Goal: Transaction & Acquisition: Obtain resource

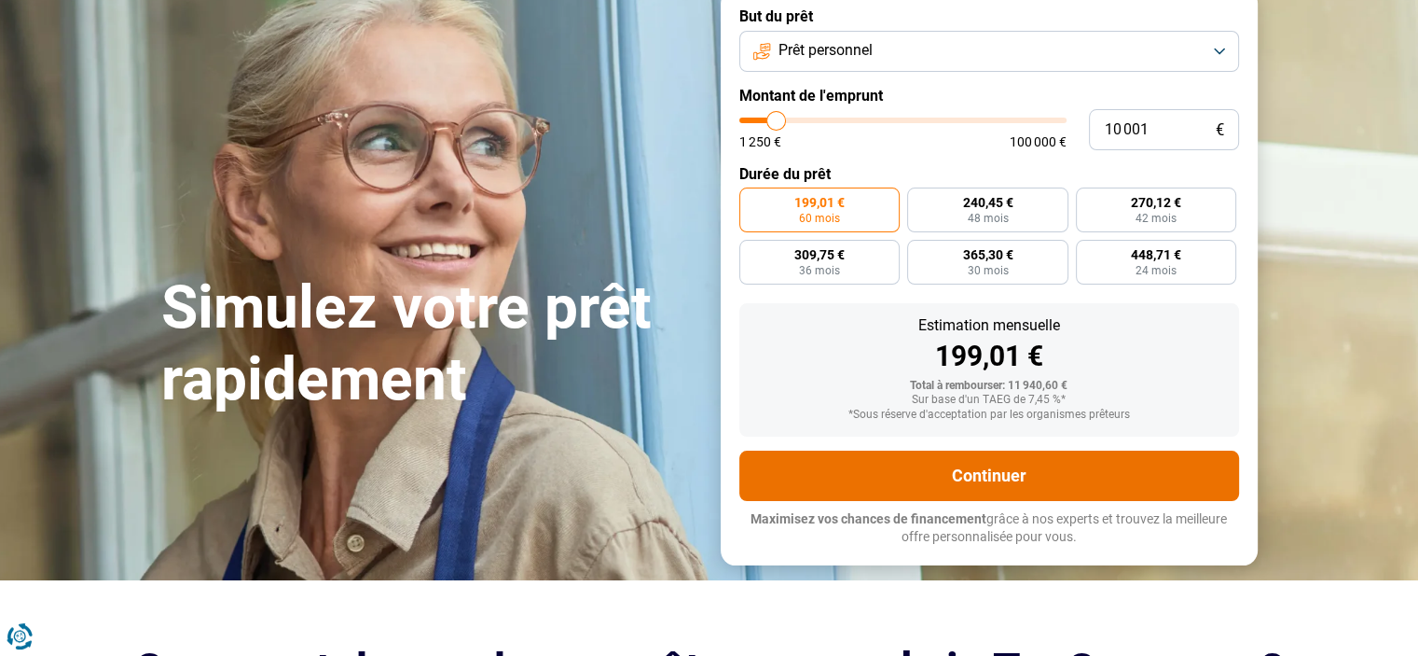
scroll to position [93, 0]
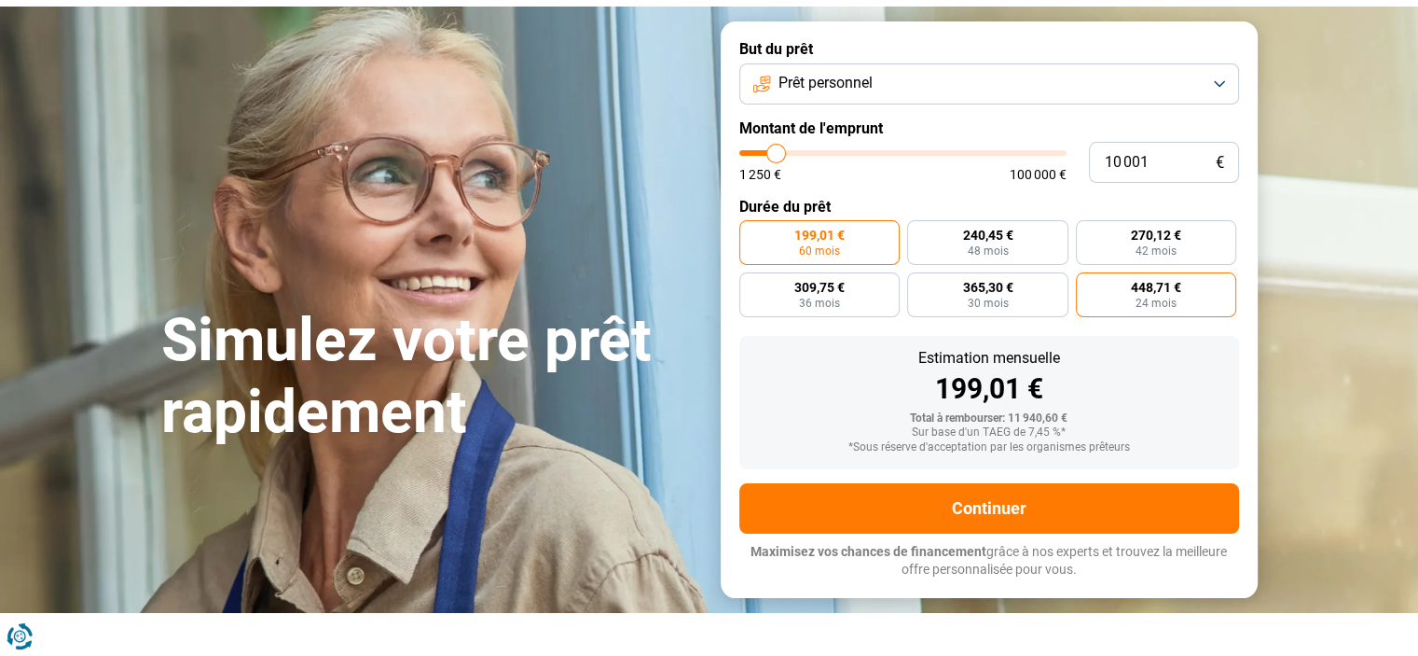
click at [1169, 297] on span "24 mois" at bounding box center [1156, 302] width 41 height 11
click at [1088, 284] on input "448,71 € 24 mois" at bounding box center [1082, 278] width 12 height 12
radio input "true"
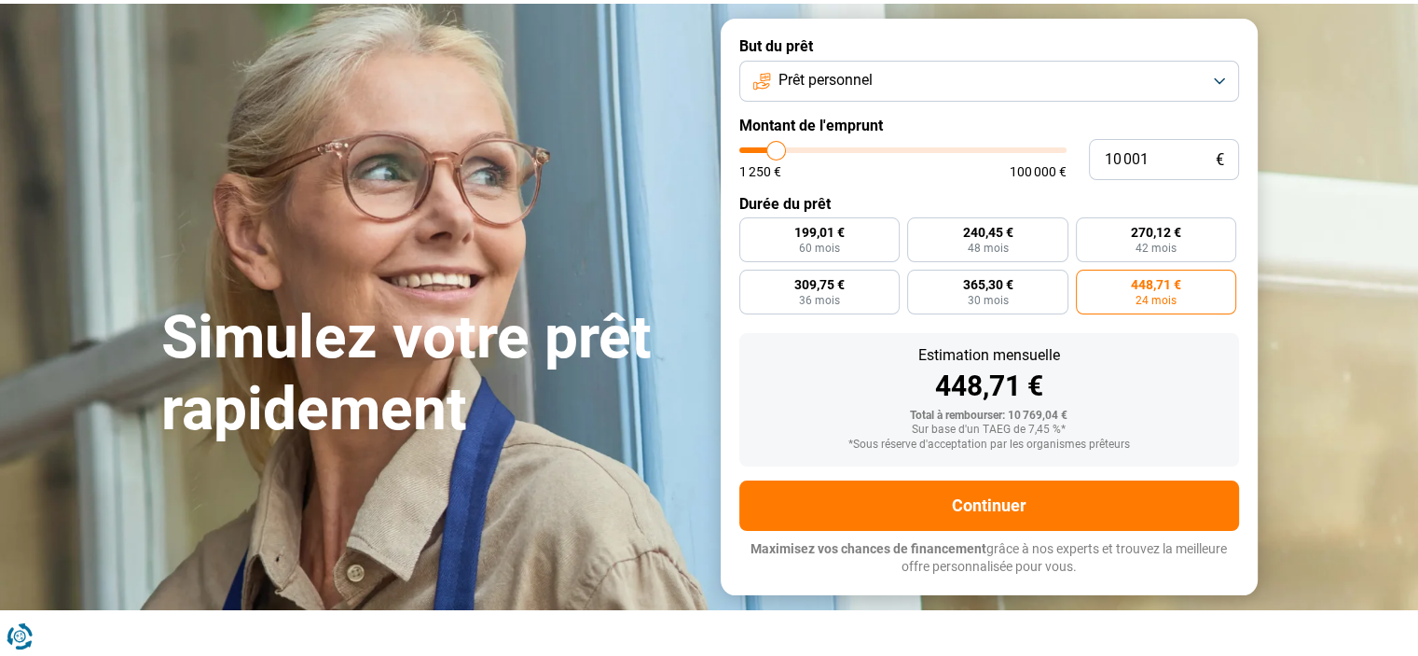
scroll to position [186, 0]
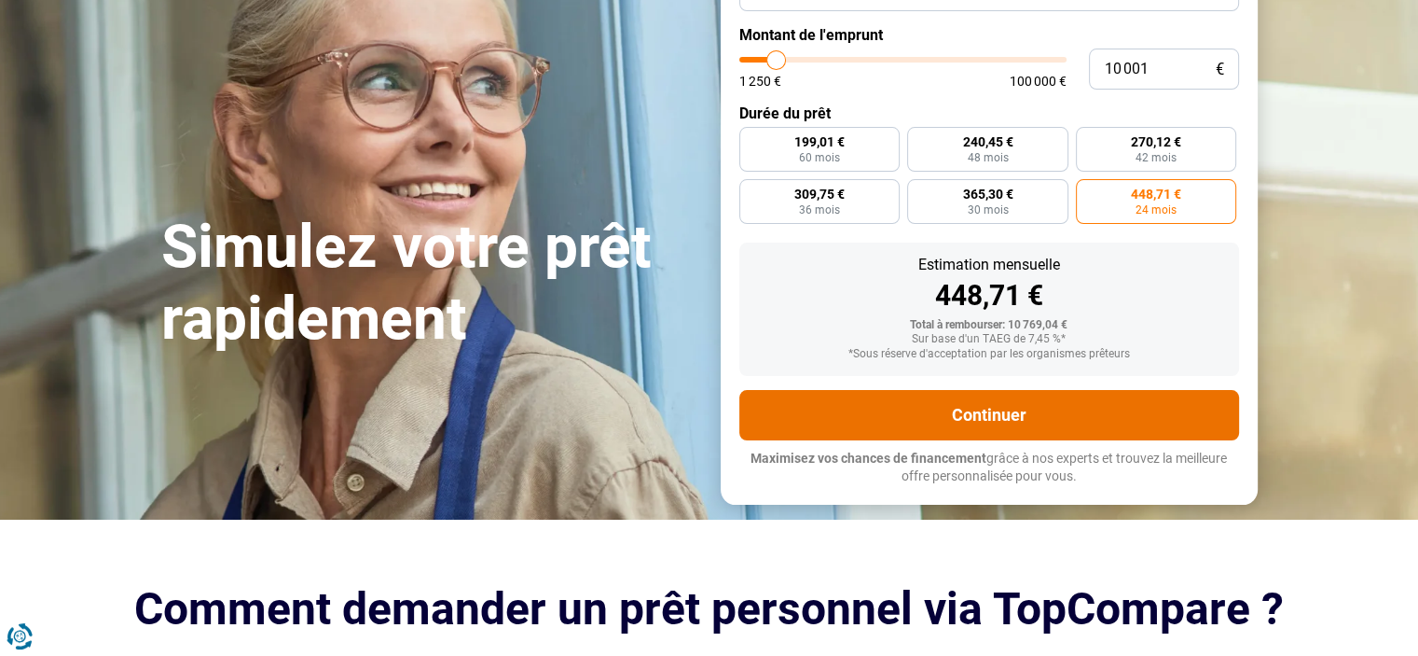
click at [1189, 404] on button "Continuer" at bounding box center [989, 415] width 500 height 50
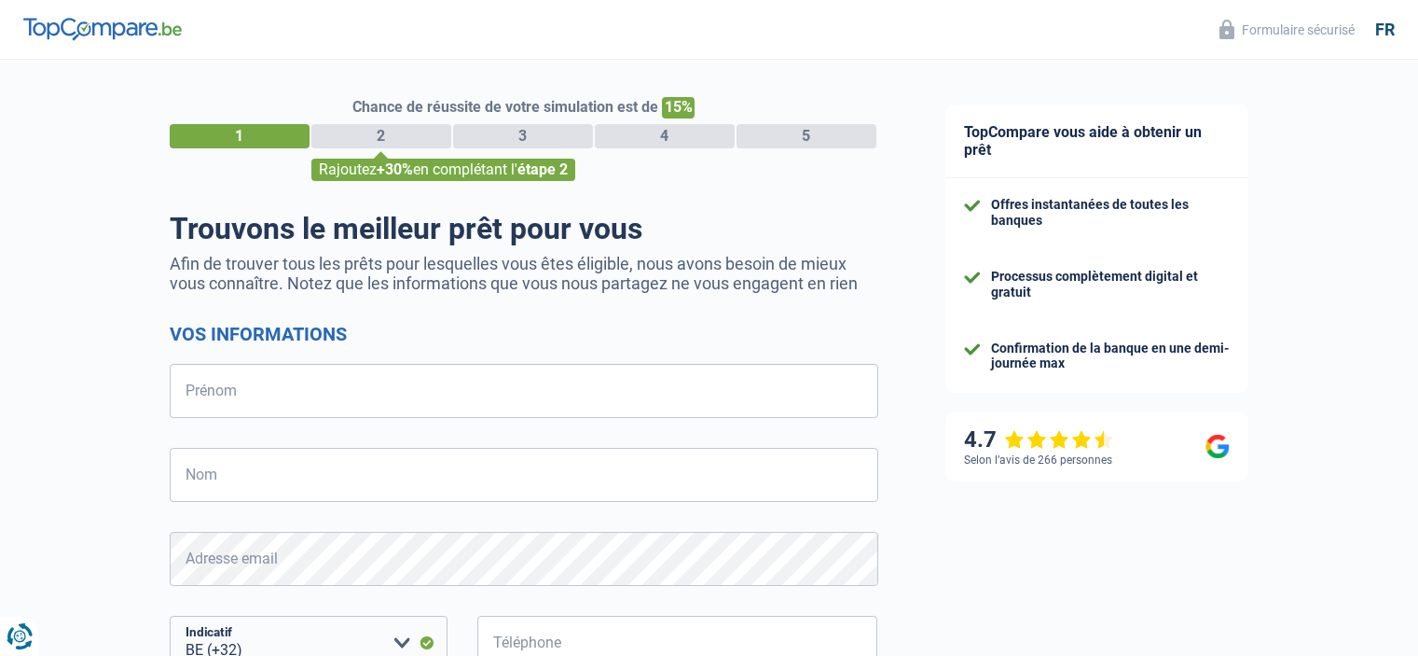
select select "32"
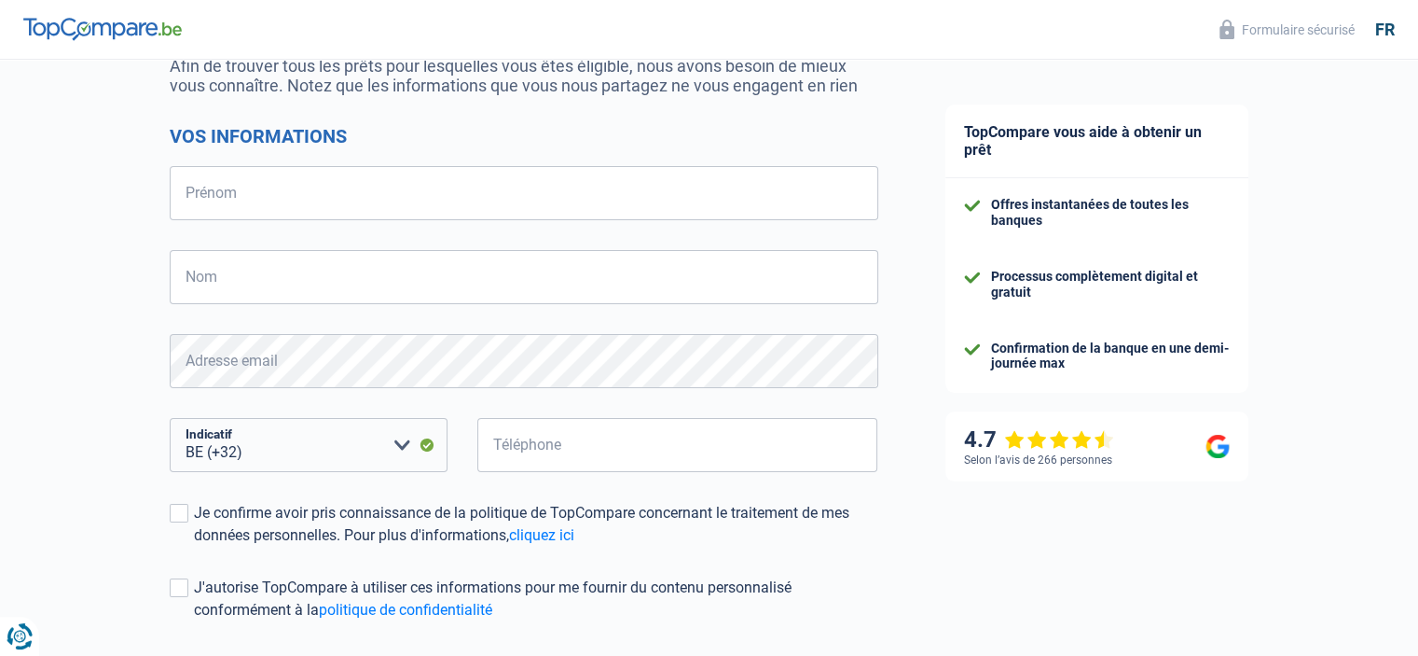
scroll to position [358, 0]
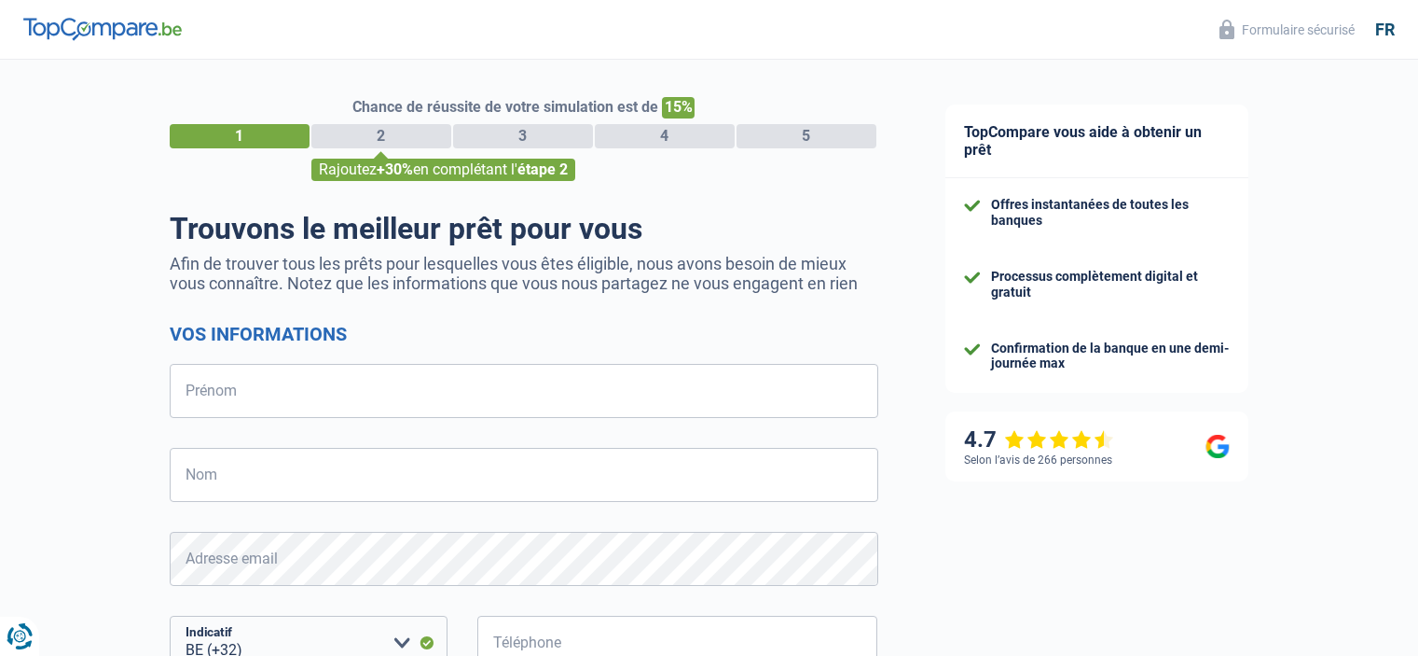
select select "32"
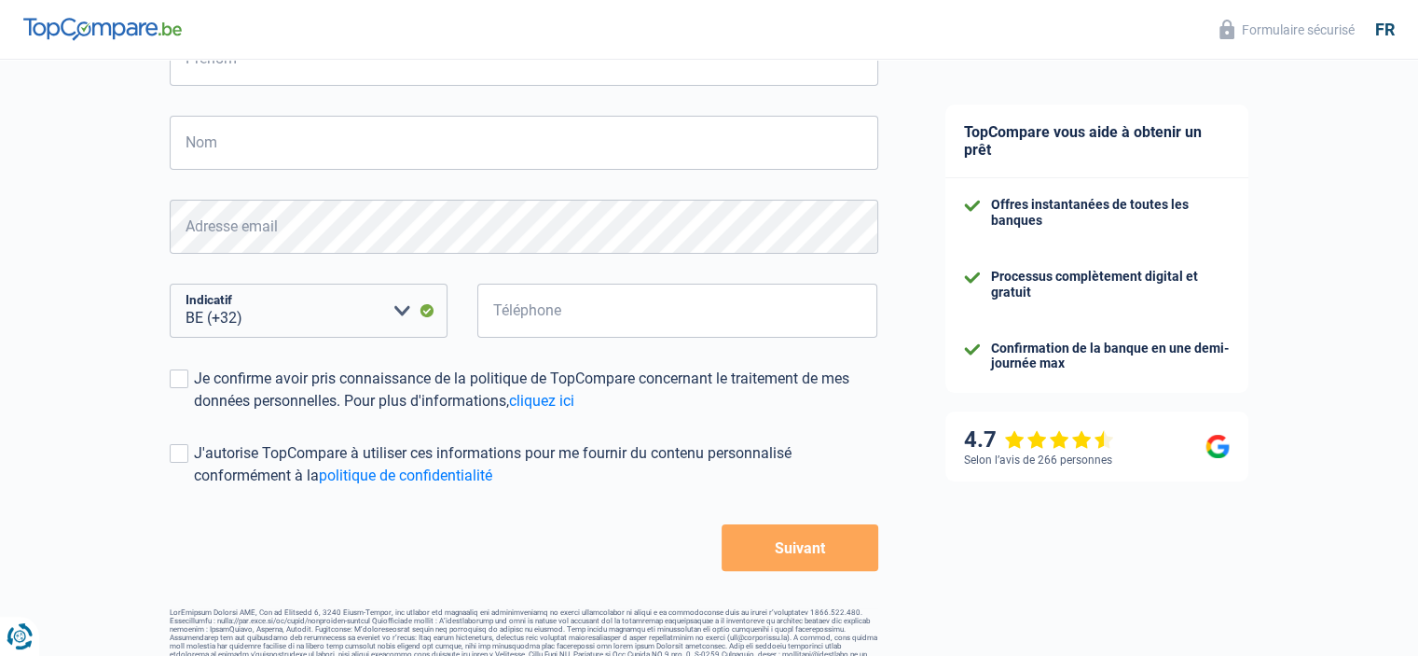
scroll to position [358, 0]
